Goal: Use online tool/utility: Utilize a website feature to perform a specific function

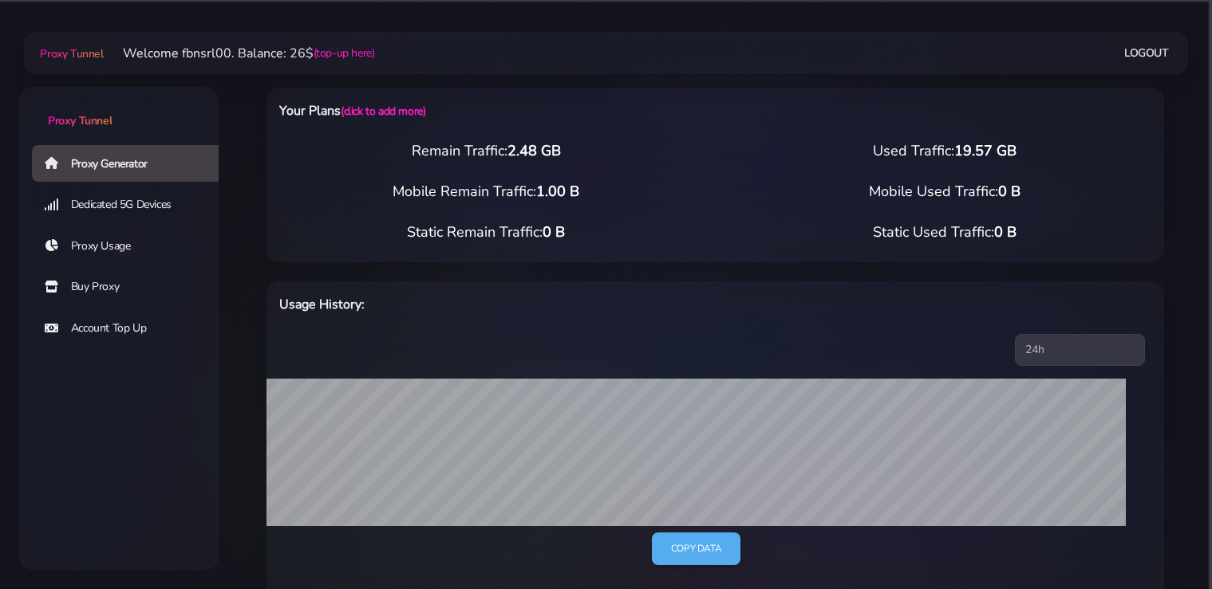
select select "static"
select select "IT"
click at [125, 165] on link "Proxy Generator" at bounding box center [131, 163] width 199 height 37
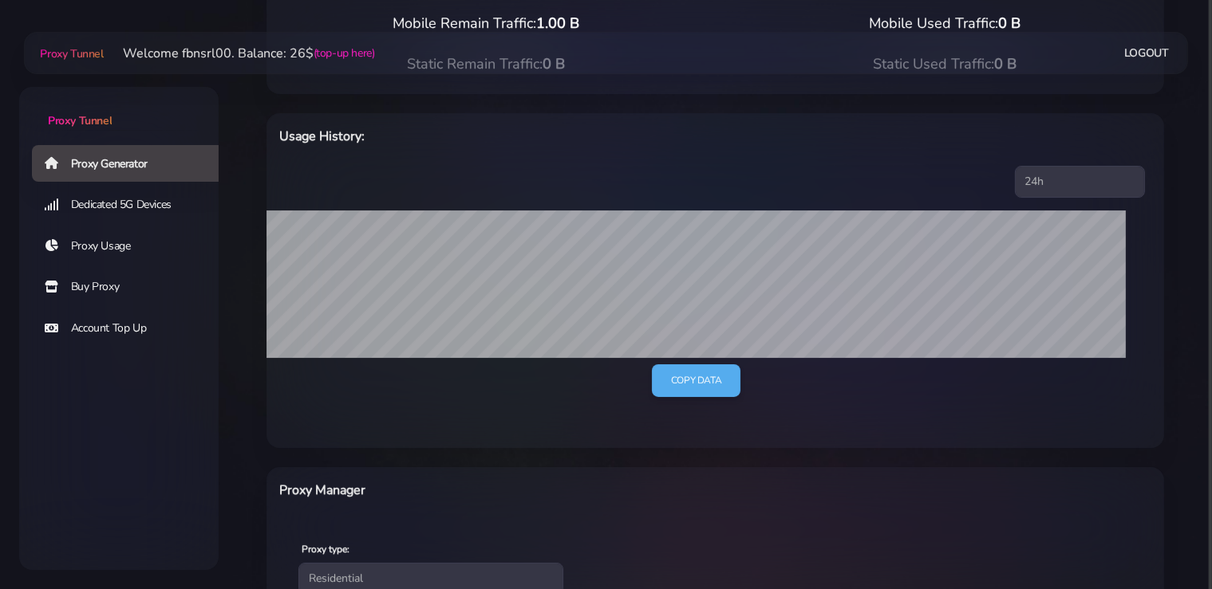
scroll to position [575, 0]
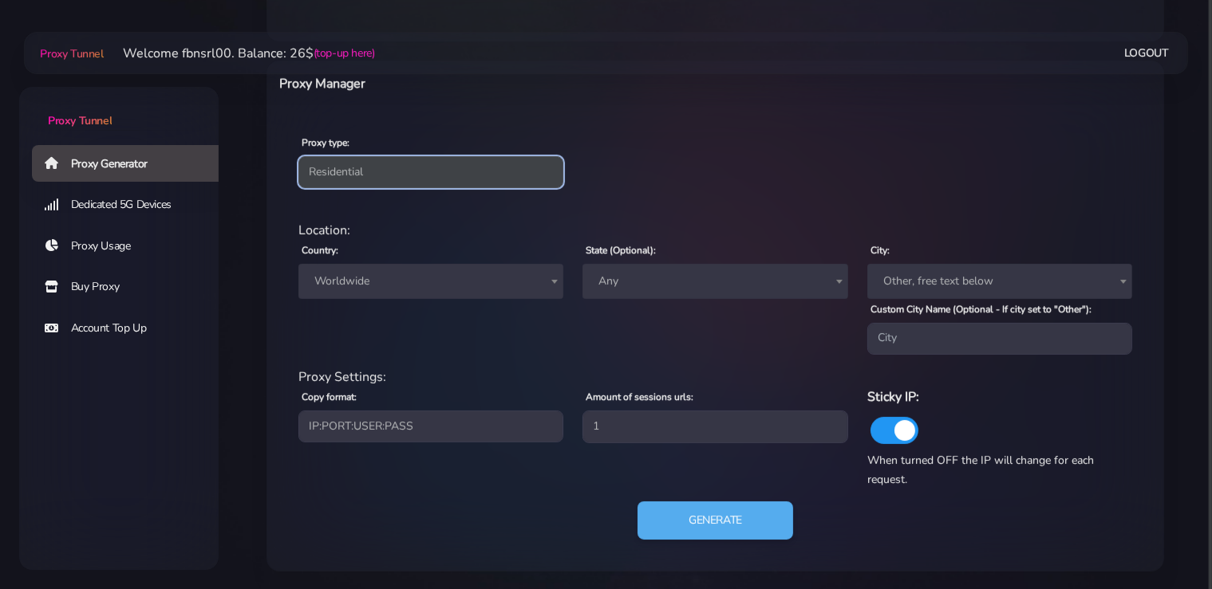
select select "static"
click option "Static" at bounding box center [0, 0] width 0 height 0
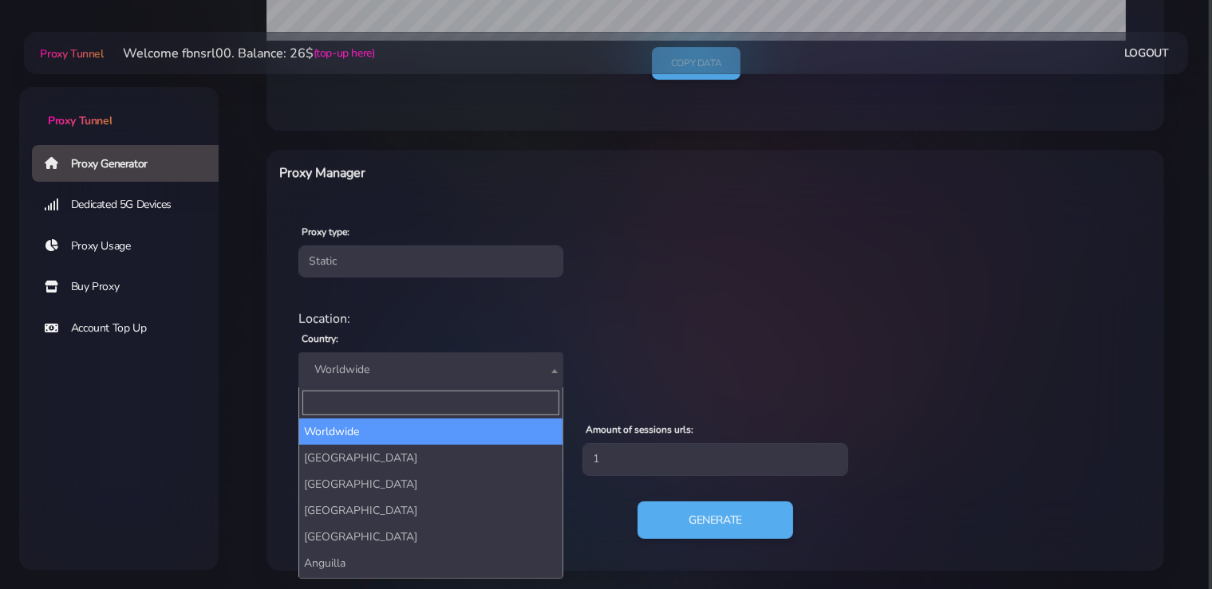
click at [384, 363] on span "Worldwide" at bounding box center [431, 370] width 246 height 22
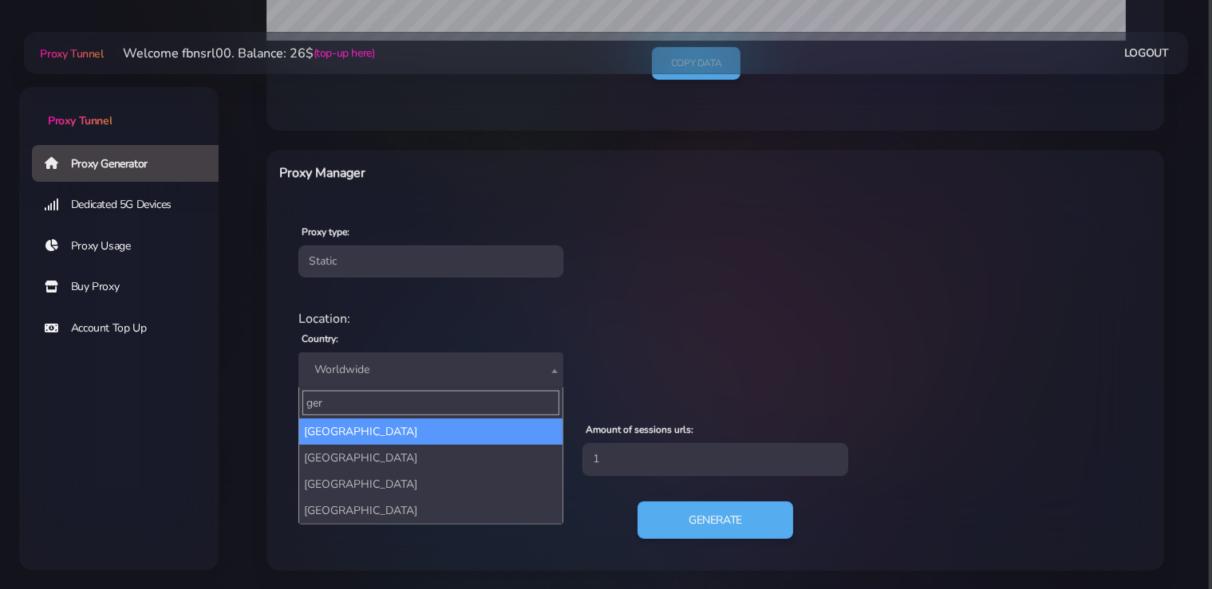
type input "ger"
select select "DE"
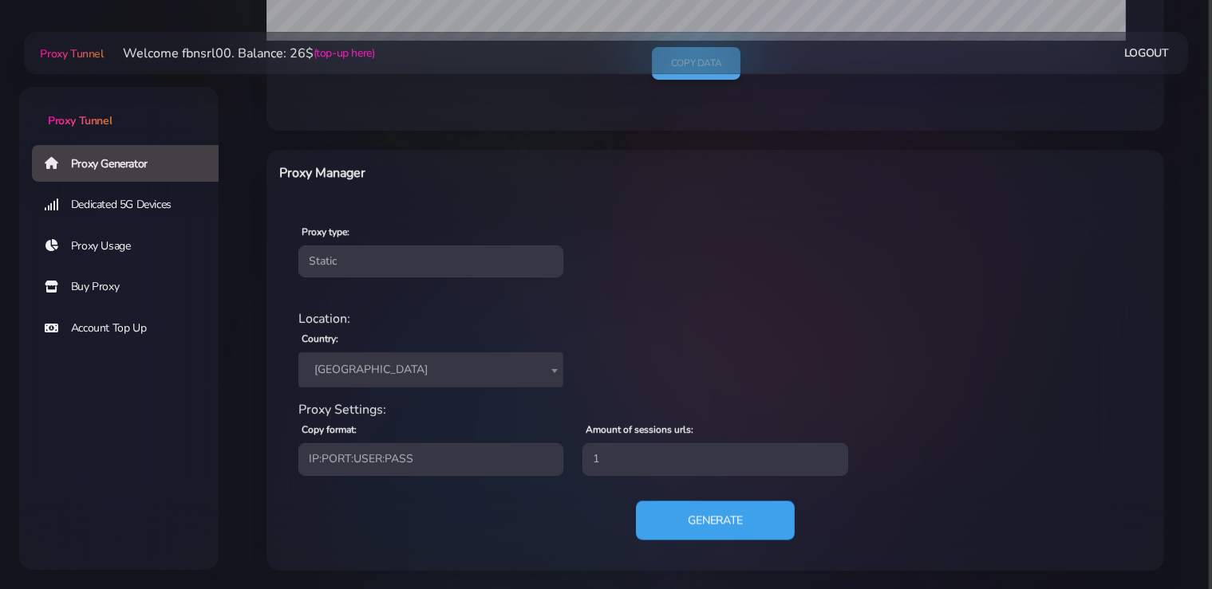
click at [713, 518] on button "Generate" at bounding box center [715, 520] width 159 height 39
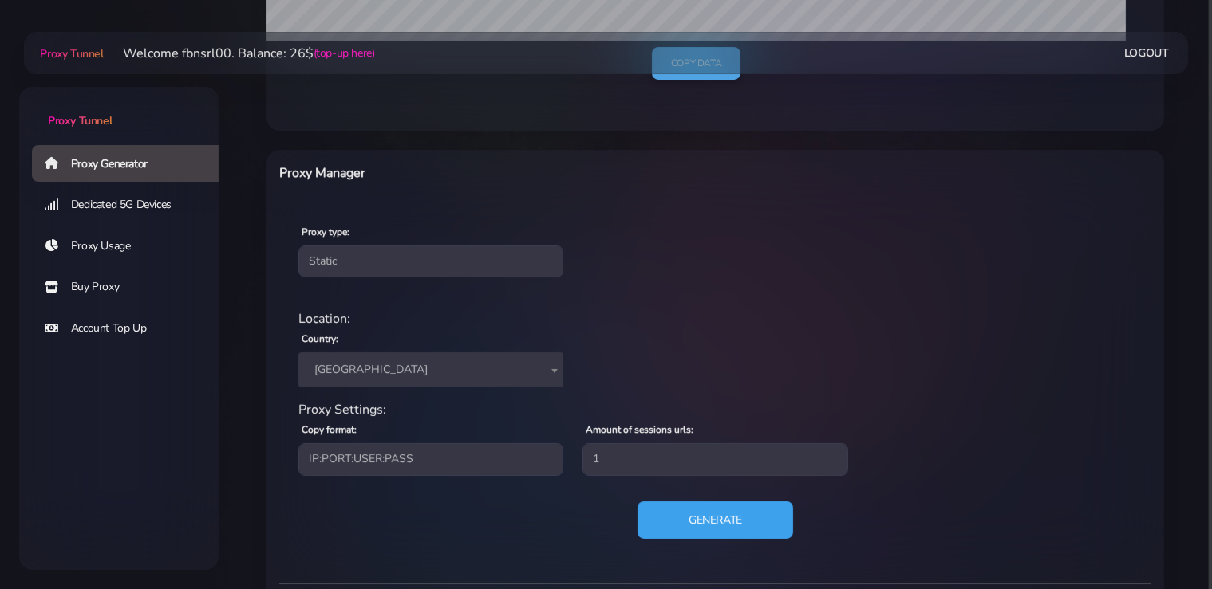
scroll to position [641, 0]
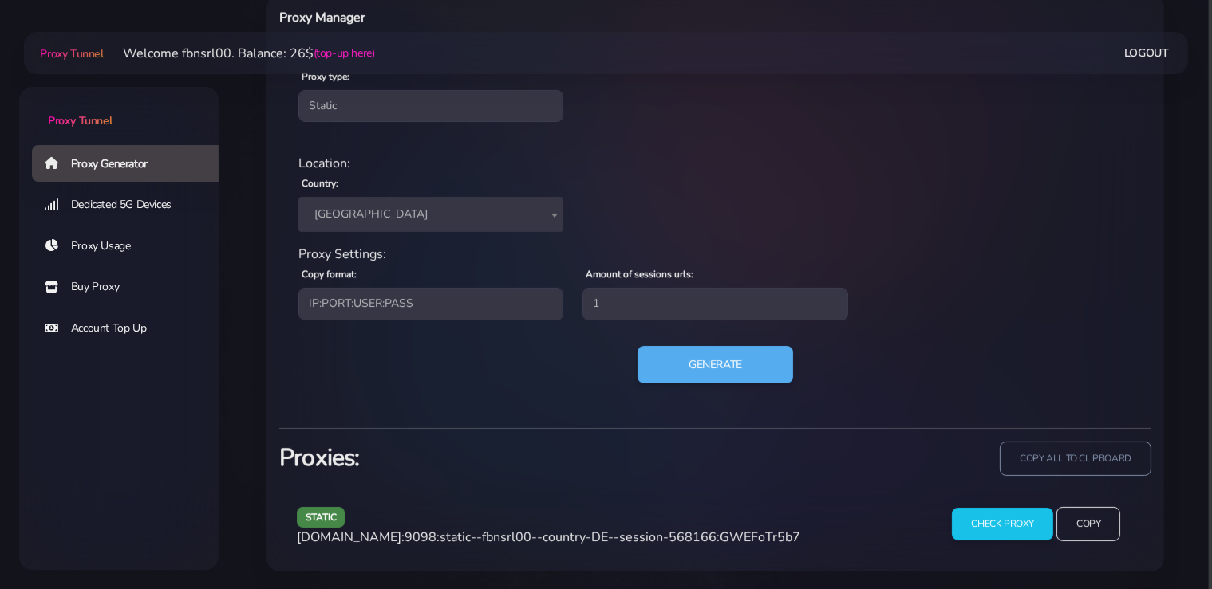
drag, startPoint x: 797, startPoint y: 537, endPoint x: 292, endPoint y: 533, distance: 504.9
click at [292, 533] on div "static agg.proxytunnel.io:9098:static--fbnsrl00--country-DE--session-568166:GWE…" at bounding box center [608, 530] width 642 height 47
copy span "agg.proxytunnel.io:9098:static--fbnsrl00--country-DE--session-568166:GWEFoTr5b7"
